Goal: Browse casually

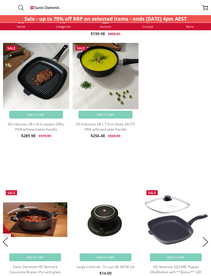
scroll to position [367, 0]
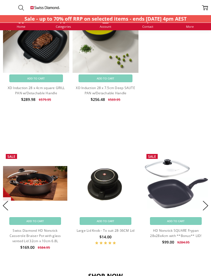
click at [209, 205] on button "Next" at bounding box center [205, 205] width 11 height 17
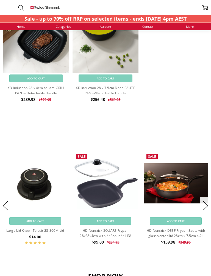
click at [209, 207] on button "Next" at bounding box center [205, 205] width 11 height 17
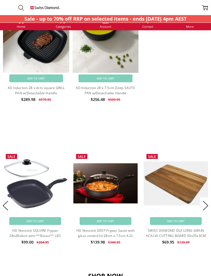
click at [206, 207] on button "Next" at bounding box center [205, 205] width 11 height 17
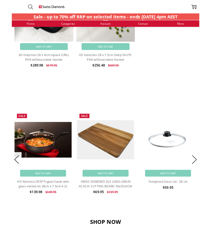
scroll to position [373, 0]
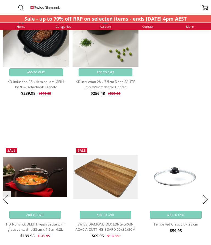
click at [208, 203] on button "Next" at bounding box center [205, 199] width 11 height 17
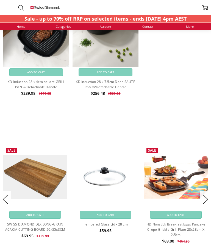
scroll to position [368, 0]
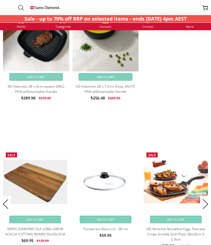
click at [209, 205] on button "Next" at bounding box center [205, 204] width 11 height 17
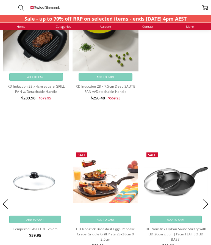
click at [209, 203] on button "Next" at bounding box center [205, 204] width 11 height 17
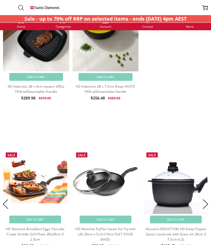
scroll to position [370, 0]
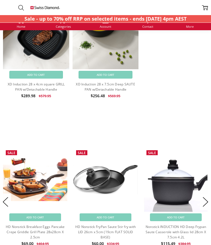
click at [210, 201] on button "Next" at bounding box center [205, 202] width 11 height 17
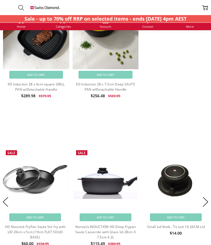
click at [209, 203] on button "Next" at bounding box center [205, 202] width 11 height 17
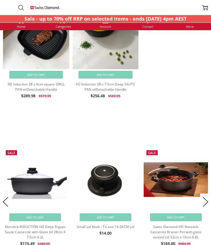
click at [210, 201] on button "Next" at bounding box center [205, 202] width 11 height 17
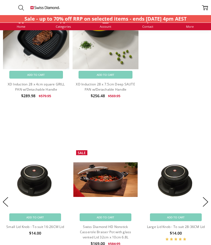
click at [208, 200] on button "Next" at bounding box center [205, 202] width 11 height 17
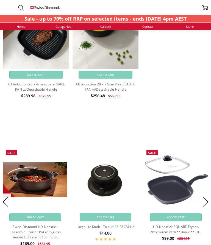
click at [208, 202] on button "Next" at bounding box center [205, 202] width 11 height 17
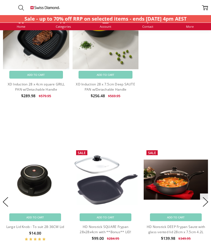
click at [209, 202] on button "Next" at bounding box center [205, 202] width 11 height 17
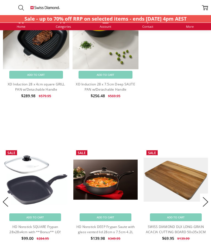
click at [210, 201] on button "Next" at bounding box center [205, 202] width 11 height 17
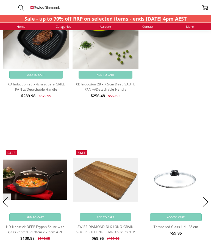
click at [210, 202] on button "Next" at bounding box center [205, 202] width 11 height 17
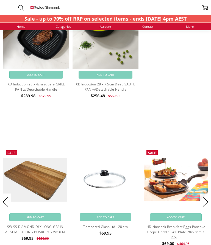
click at [210, 200] on button "Next" at bounding box center [205, 202] width 11 height 17
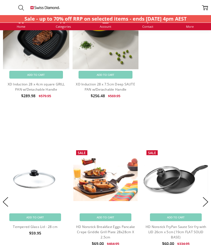
click at [209, 202] on button "Next" at bounding box center [205, 202] width 11 height 17
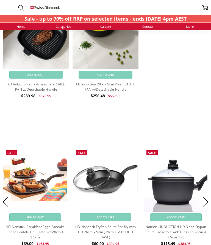
click at [208, 201] on button "Next" at bounding box center [205, 202] width 11 height 17
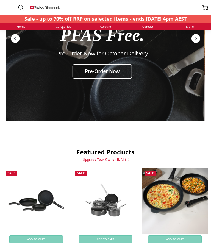
scroll to position [0, 0]
